Goal: Task Accomplishment & Management: Manage account settings

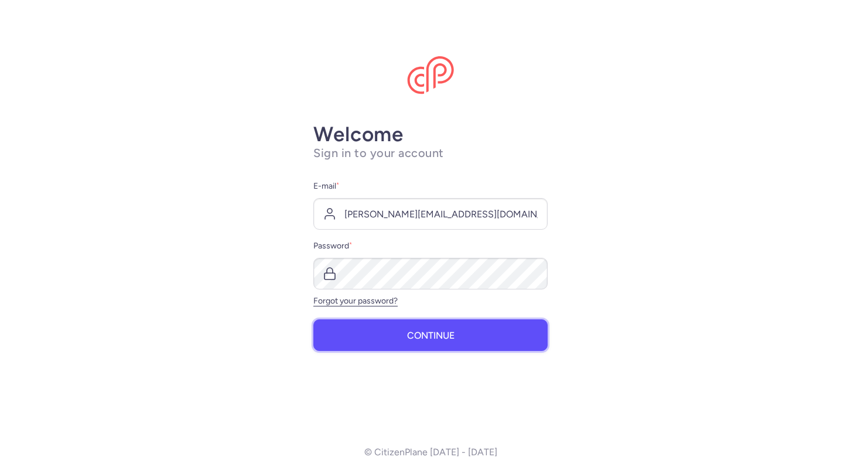
click at [393, 345] on button "Continue" at bounding box center [430, 335] width 234 height 32
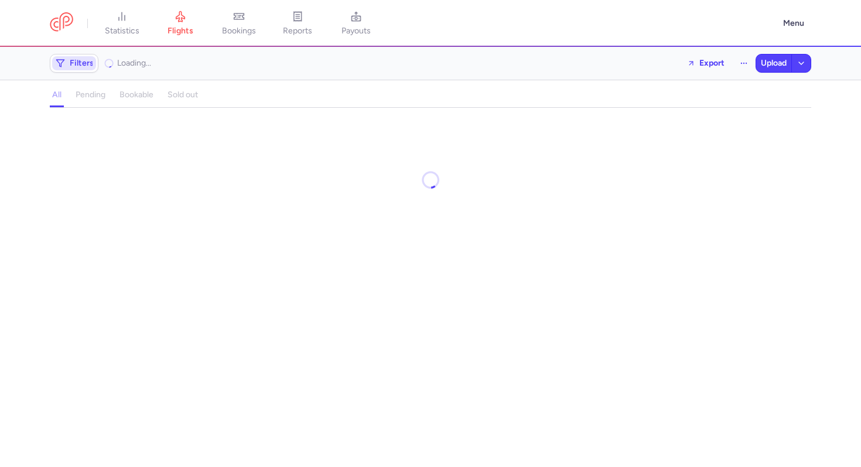
click at [91, 67] on span "Filters" at bounding box center [82, 63] width 24 height 9
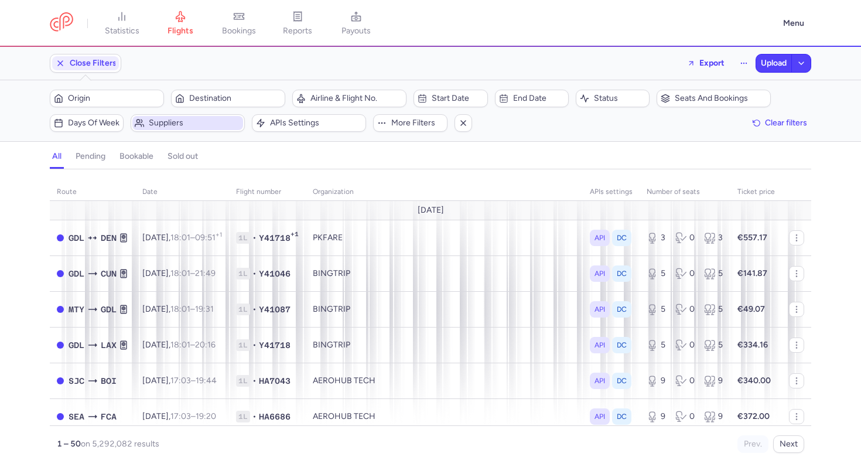
click at [200, 119] on span "Suppliers" at bounding box center [195, 122] width 92 height 9
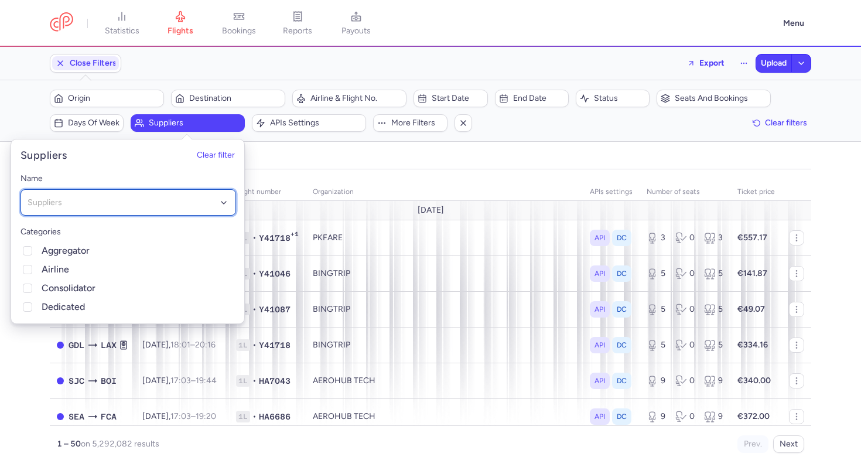
click at [163, 193] on div "Suppliers" at bounding box center [127, 202] width 215 height 26
type input "aerohub"
click at [114, 227] on span "AEROHUB TECH" at bounding box center [128, 226] width 214 height 23
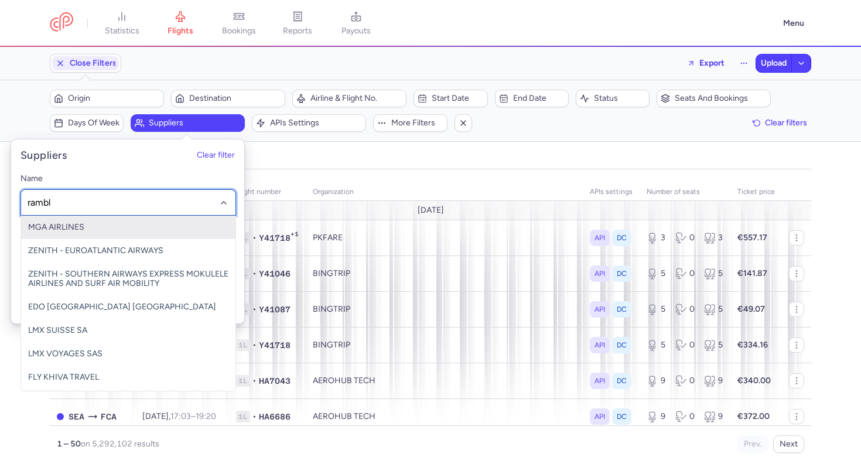
type input "ramble"
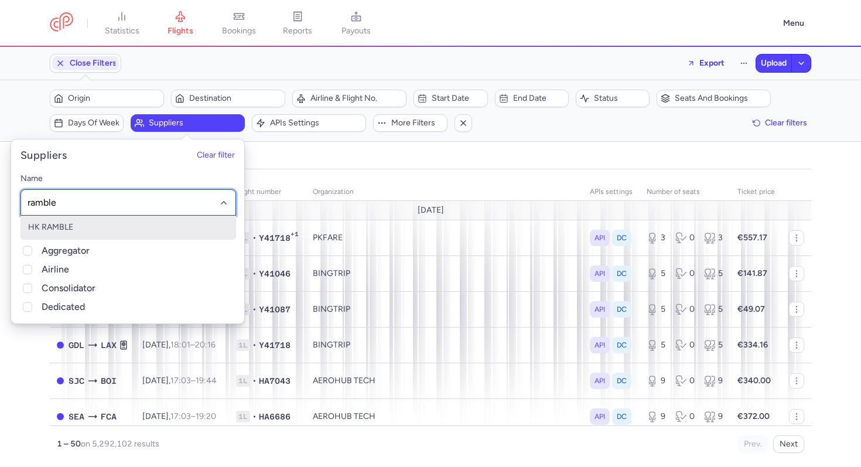
click at [88, 227] on span "HK RAMBLE" at bounding box center [128, 226] width 214 height 23
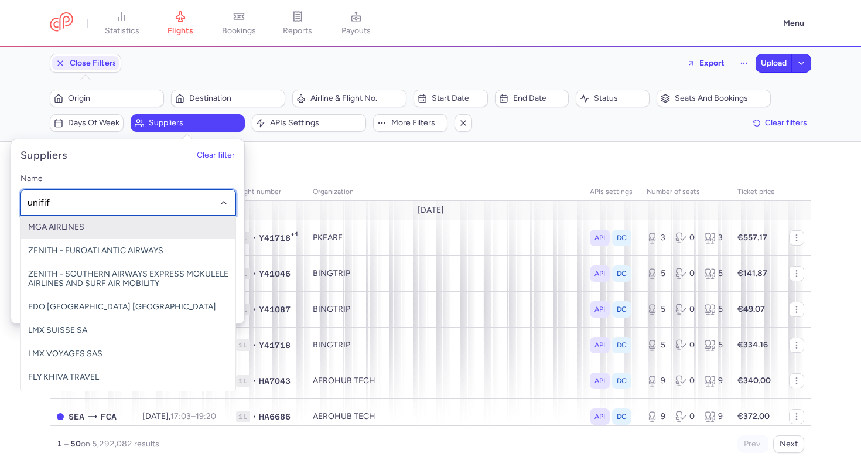
type input "unififi"
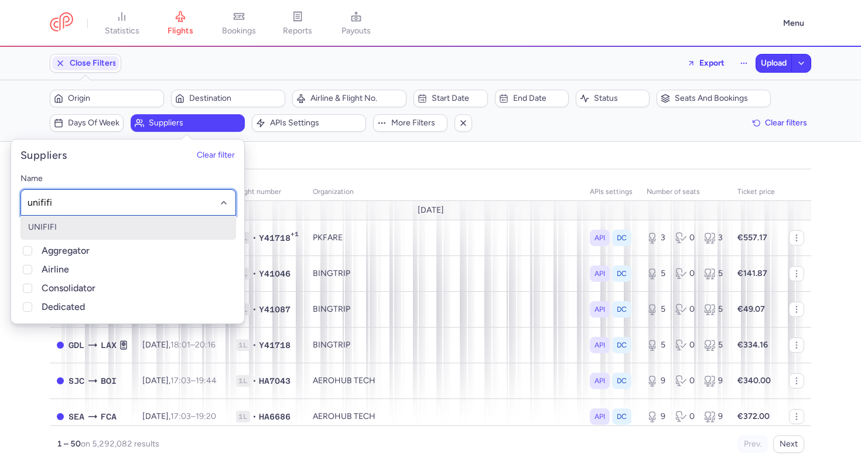
click at [73, 226] on span "UNIFIFI" at bounding box center [128, 226] width 214 height 23
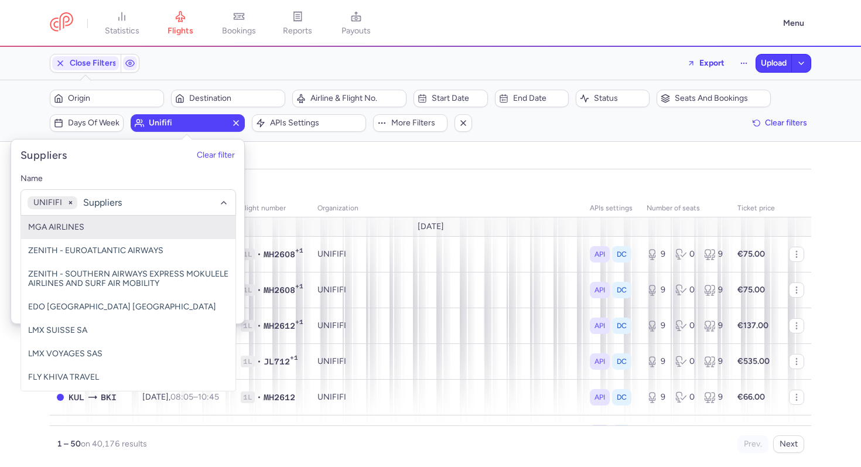
click at [1, 378] on div "organizations names: UNIFIFI route date Flight number organization APIs setting…" at bounding box center [430, 321] width 861 height 290
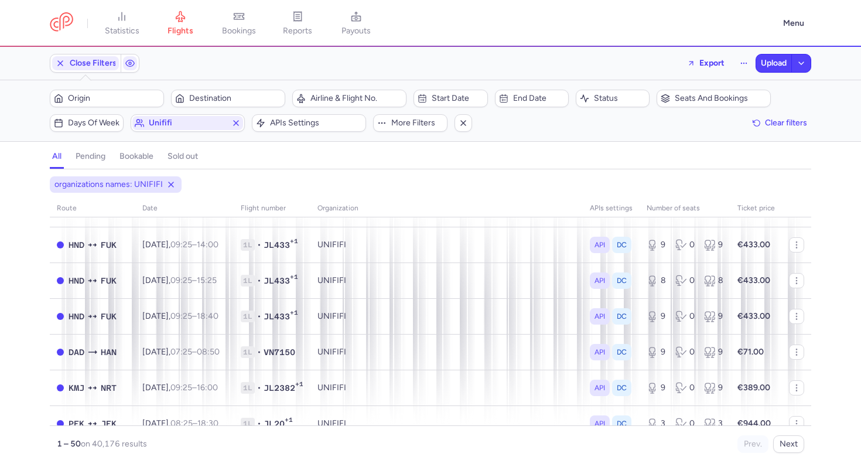
scroll to position [1596, 0]
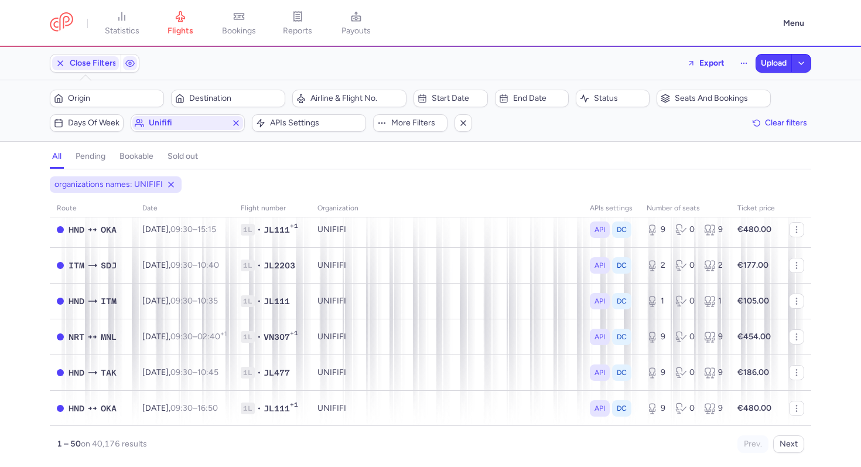
click at [439, 86] on div "Filters (1) – 40176 results Origin Destination Airline & Flight No. Start date …" at bounding box center [430, 110] width 861 height 61
click at [439, 93] on span "Start date" at bounding box center [450, 98] width 70 height 14
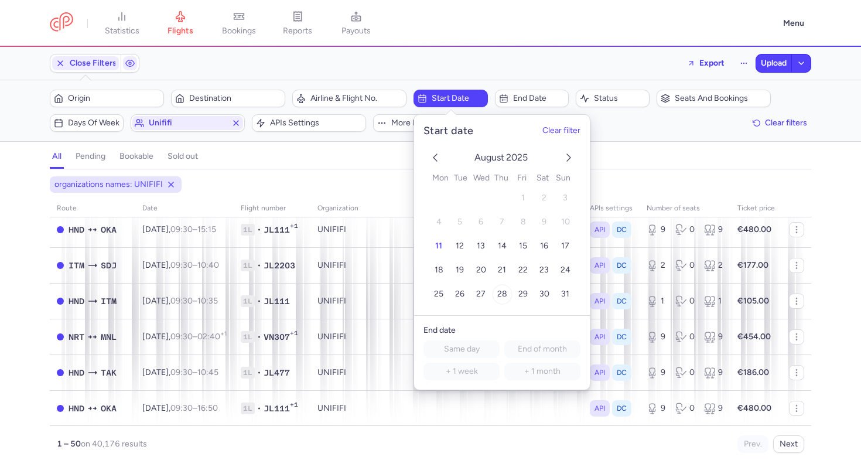
click at [506, 298] on span "28" at bounding box center [502, 294] width 10 height 10
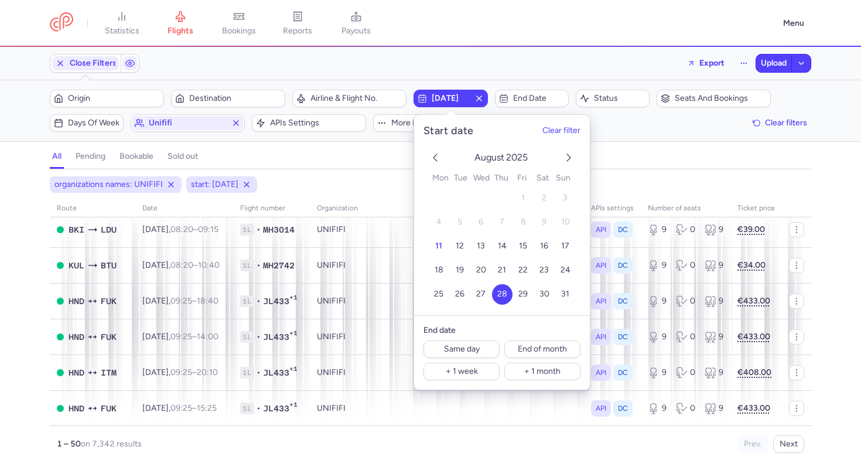
click at [8, 279] on div "organizations names: UNIFIFI start: [DATE] route date Flight number organizatio…" at bounding box center [430, 321] width 861 height 290
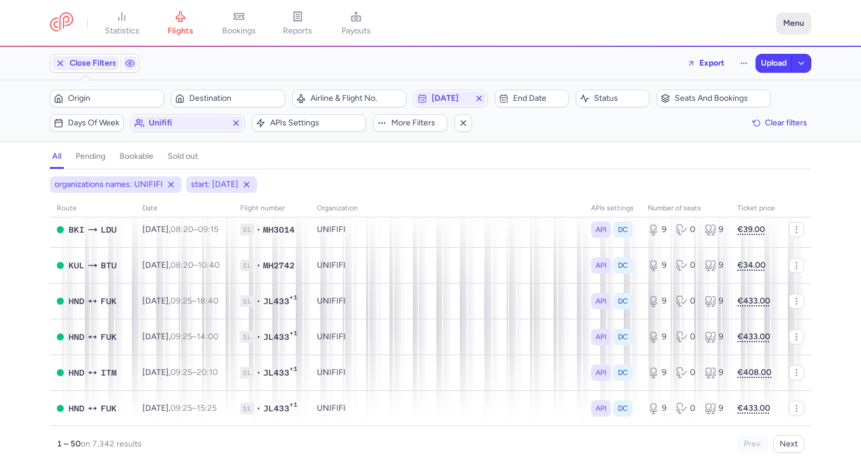
click at [782, 25] on button "Menu" at bounding box center [793, 23] width 35 height 22
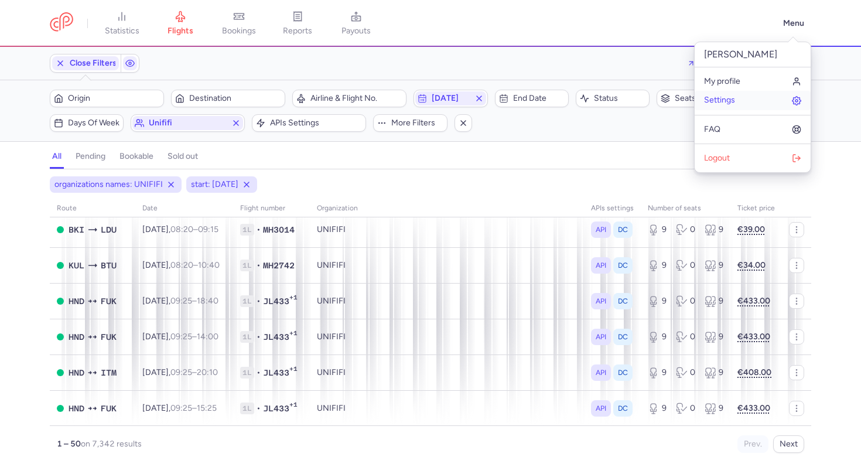
click at [745, 97] on link "Settings" at bounding box center [753, 100] width 116 height 19
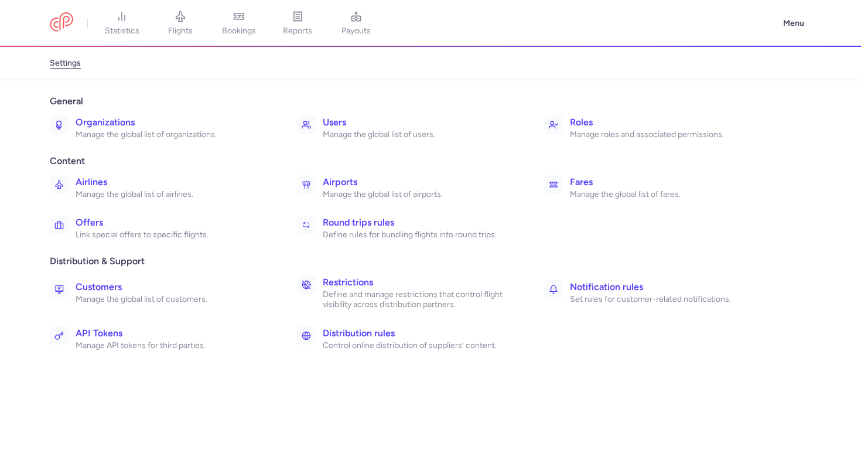
click at [143, 121] on h3 "Organizations" at bounding box center [174, 122] width 196 height 14
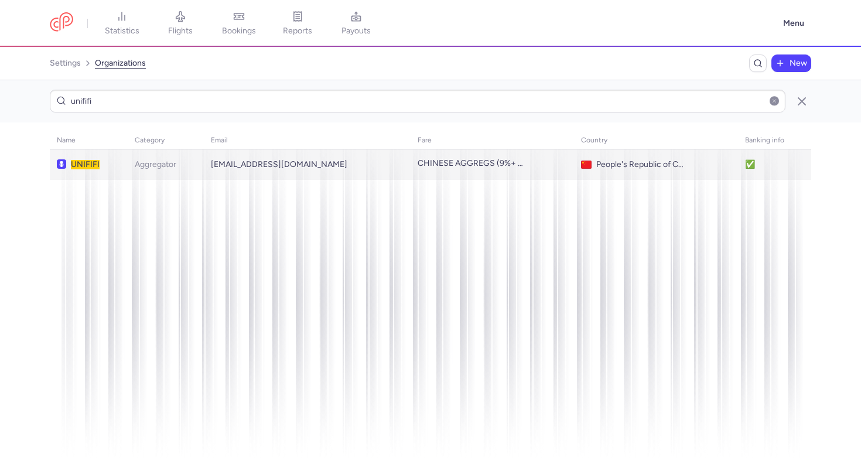
type input "unififi"
click at [204, 175] on td "UNIFIFI" at bounding box center [307, 164] width 206 height 30
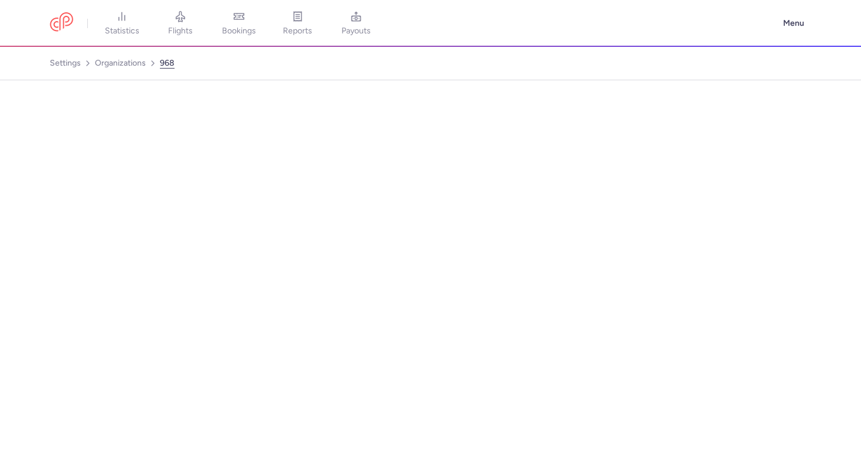
select select "AGGREGATOR"
select select "cn"
